Goal: Information Seeking & Learning: Learn about a topic

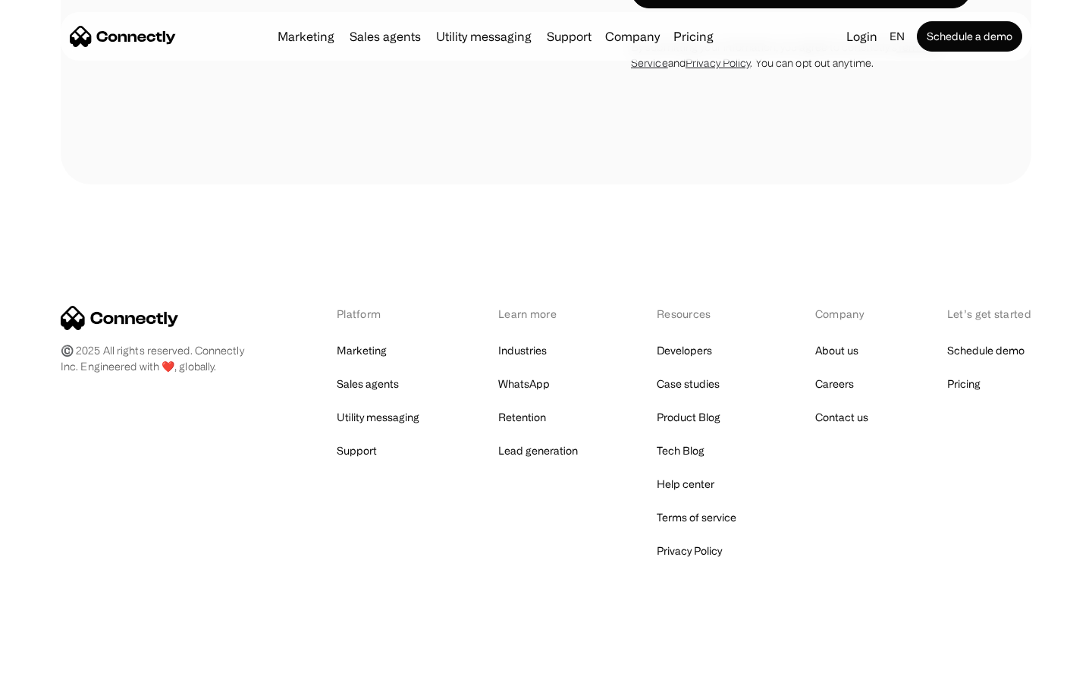
scroll to position [5105, 0]
